Goal: Transaction & Acquisition: Purchase product/service

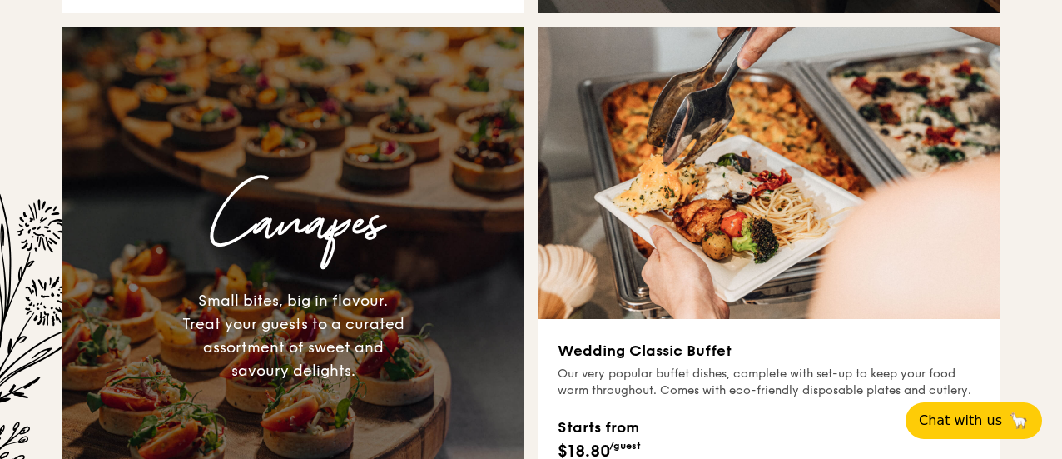
scroll to position [1258, 0]
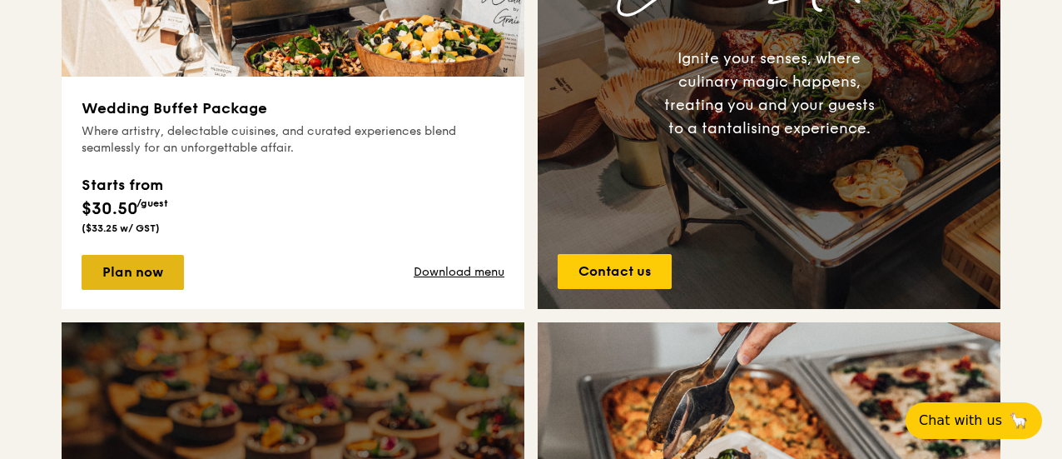
click at [127, 276] on link "Plan now" at bounding box center [133, 272] width 102 height 35
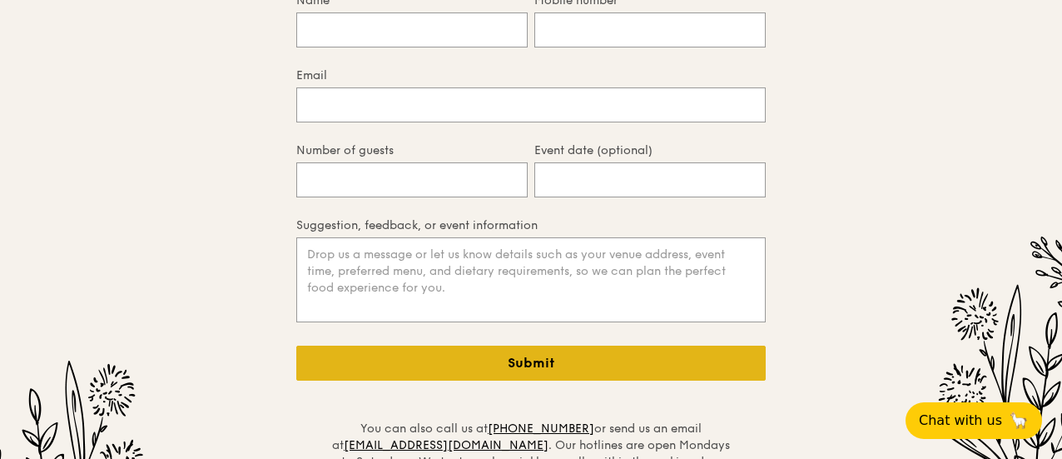
scroll to position [3810, 0]
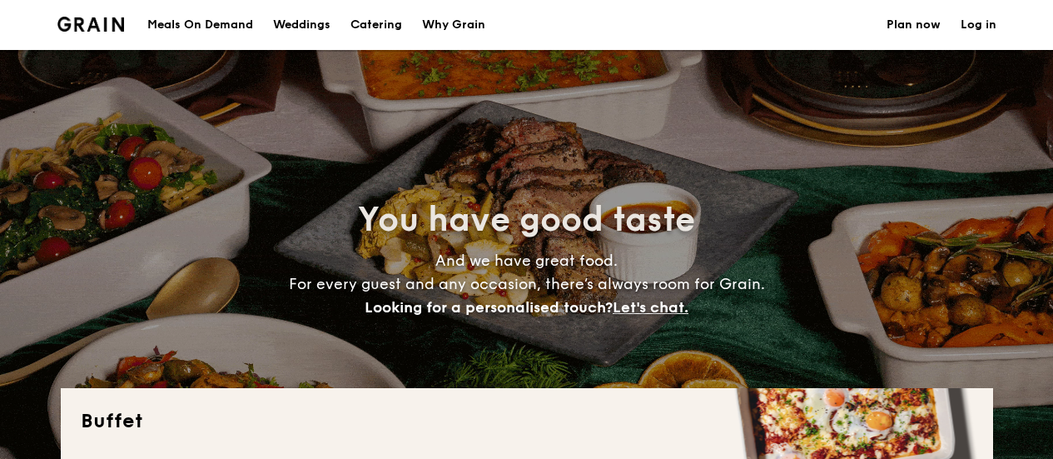
select select
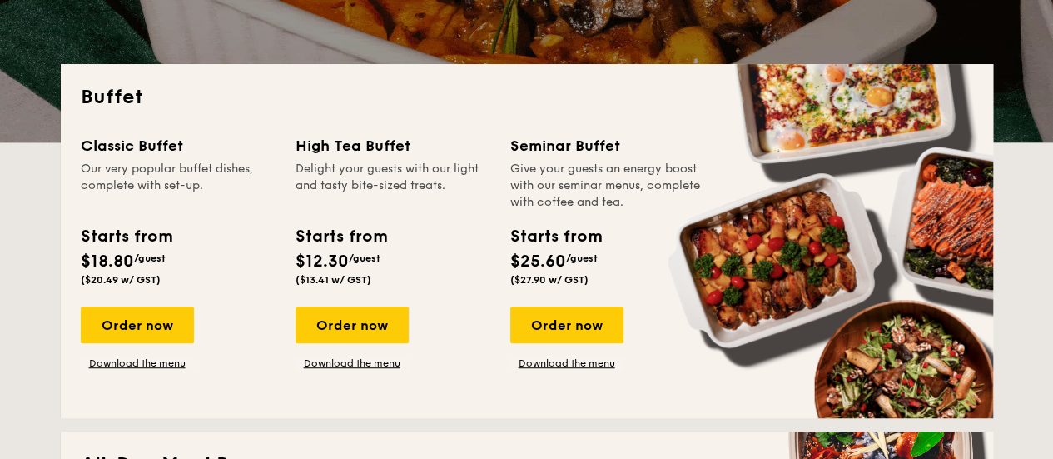
scroll to position [325, 0]
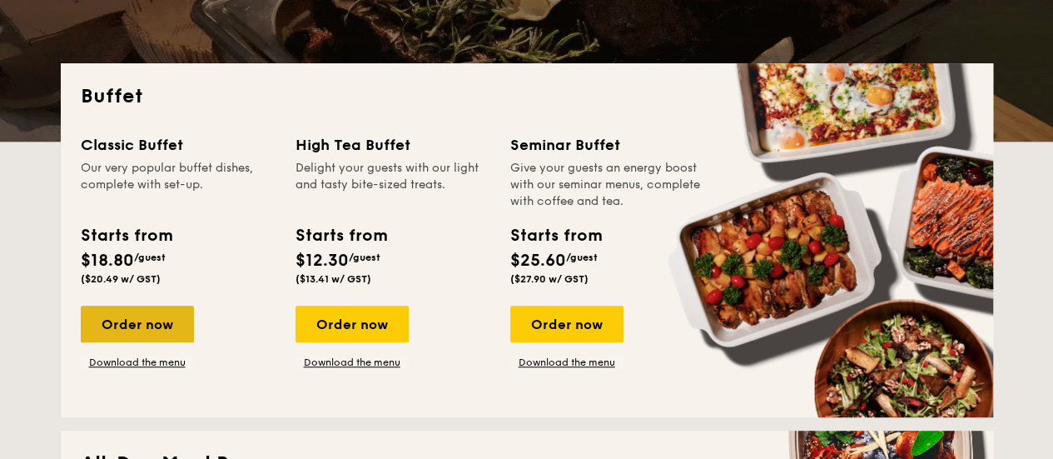
click at [168, 327] on div "Order now" at bounding box center [137, 323] width 113 height 37
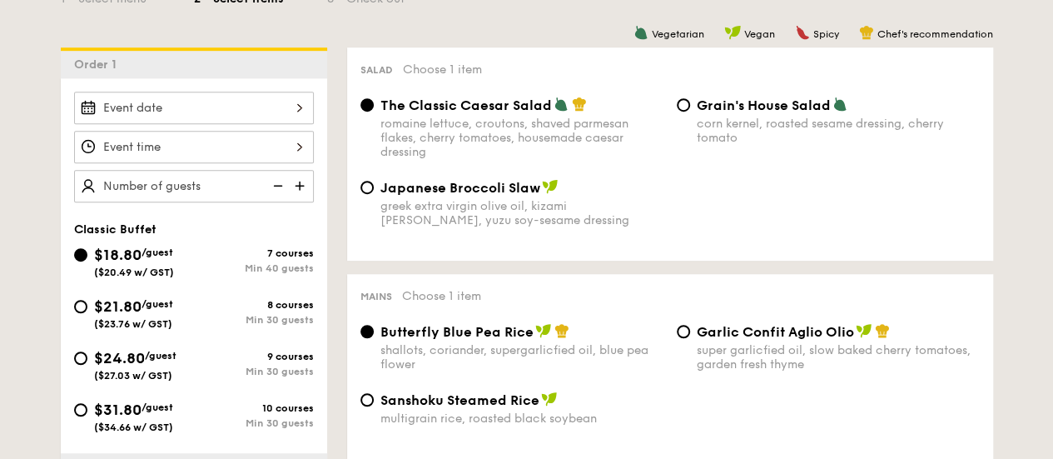
scroll to position [436, 0]
